Goal: Check status: Check status

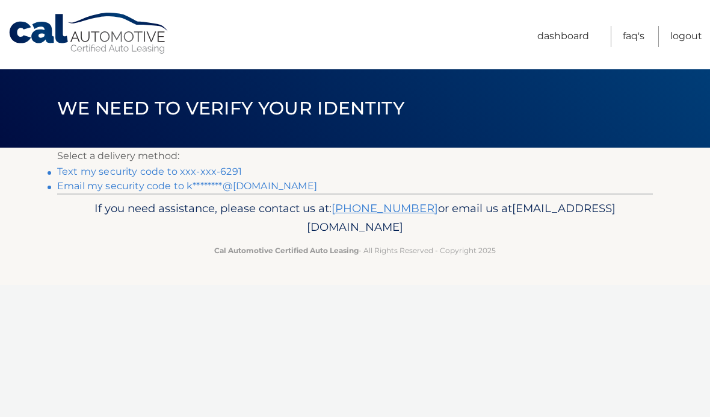
click at [218, 170] on link "Text my security code to xxx-xxx-6291" at bounding box center [149, 171] width 185 height 11
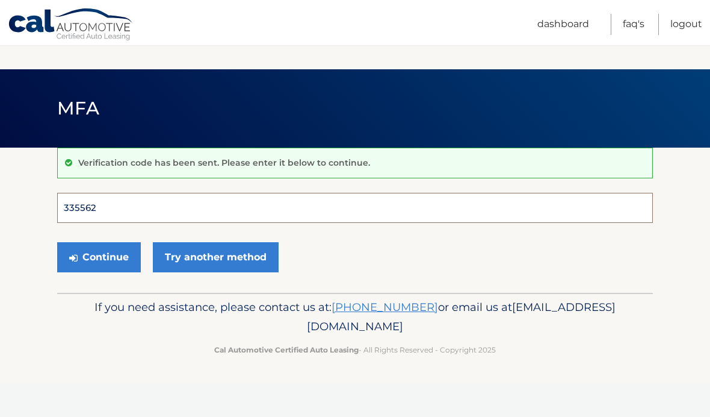
type input "335562"
click at [99, 256] on button "Continue" at bounding box center [99, 257] width 84 height 30
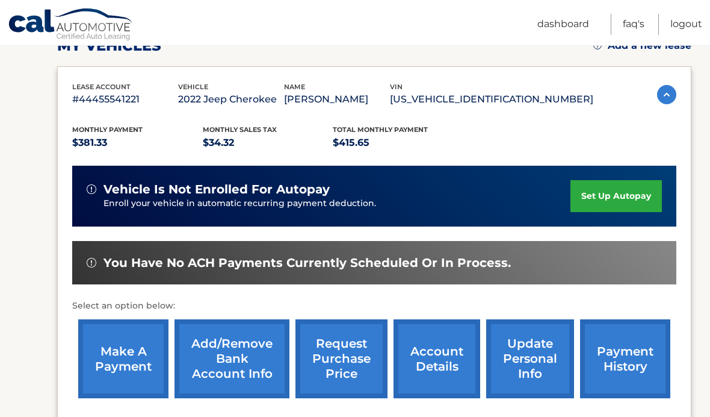
scroll to position [203, 0]
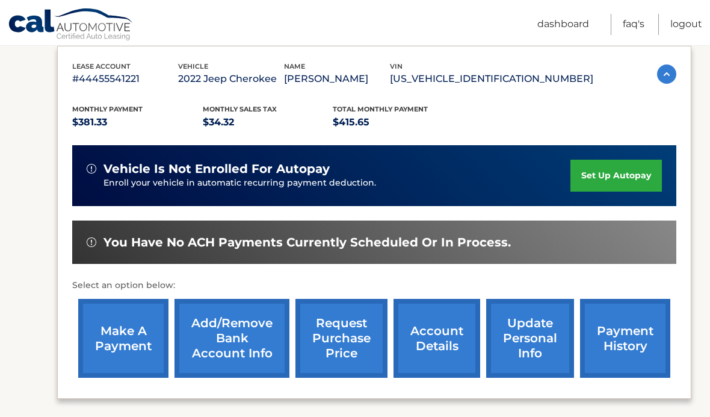
click at [628, 335] on link "payment history" at bounding box center [625, 338] width 90 height 79
